Goal: Task Accomplishment & Management: Complete application form

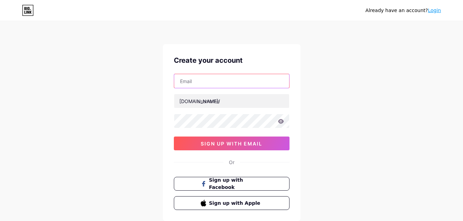
click at [233, 79] on input "text" at bounding box center [231, 81] width 115 height 14
type input "[EMAIL_ADDRESS][DOMAIN_NAME]"
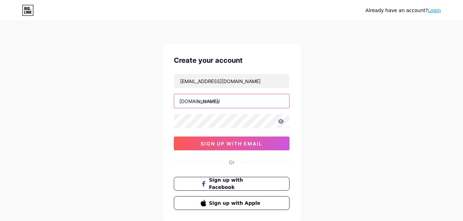
click at [231, 101] on input "text" at bounding box center [231, 101] width 115 height 14
type input "rexrian34"
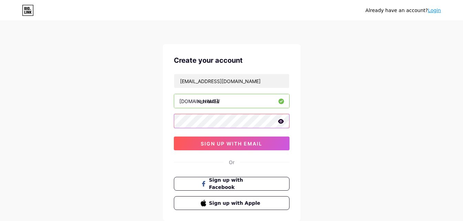
scroll to position [43, 0]
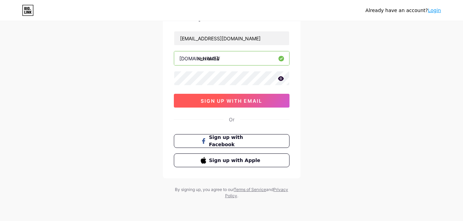
click at [231, 102] on span "sign up with email" at bounding box center [232, 101] width 62 height 6
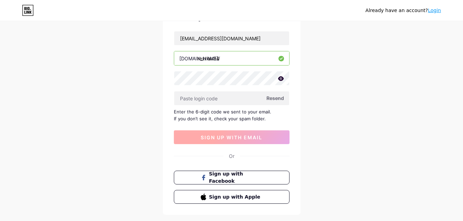
click at [231, 101] on input "text" at bounding box center [231, 98] width 115 height 14
click at [270, 95] on span "Resend" at bounding box center [276, 97] width 18 height 7
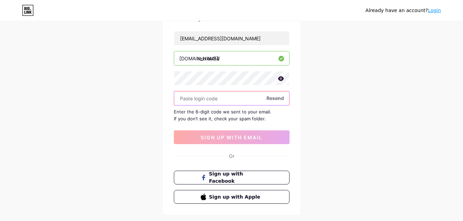
click at [240, 94] on input "text" at bounding box center [231, 98] width 115 height 14
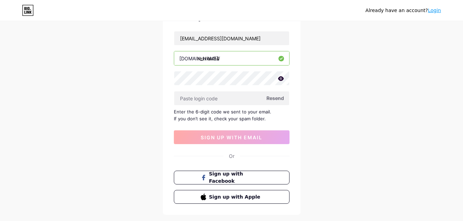
click at [281, 77] on icon at bounding box center [281, 78] width 6 height 4
click at [281, 77] on icon at bounding box center [280, 78] width 7 height 7
click at [281, 77] on icon at bounding box center [281, 78] width 6 height 4
click at [168, 78] on div "Create your account [EMAIL_ADDRESS][DOMAIN_NAME] [DOMAIN_NAME]/ rexrian34 Resen…" at bounding box center [232, 107] width 138 height 213
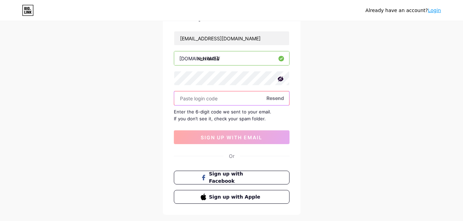
click at [247, 102] on input "text" at bounding box center [231, 98] width 115 height 14
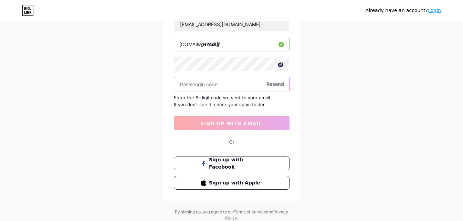
scroll to position [45, 0]
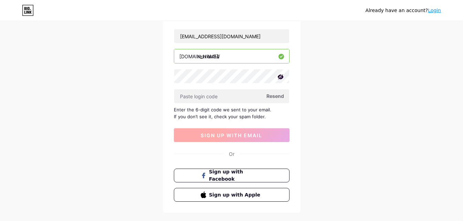
click at [236, 132] on span "sign up with email" at bounding box center [232, 135] width 62 height 6
